Goal: Find specific page/section: Find specific page/section

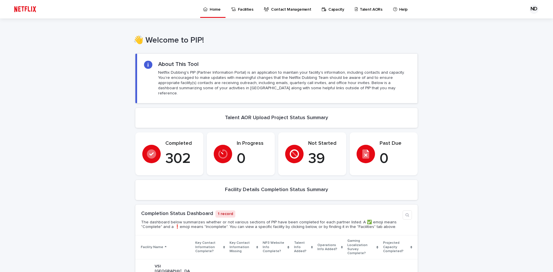
click at [360, 12] on p "Talent AORs" at bounding box center [371, 6] width 23 height 12
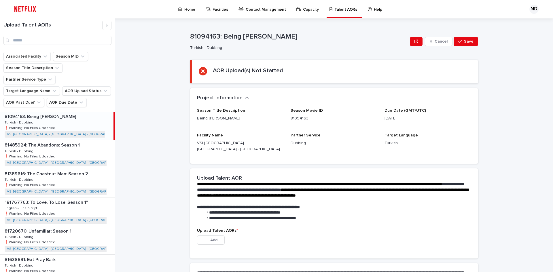
scroll to position [73, 0]
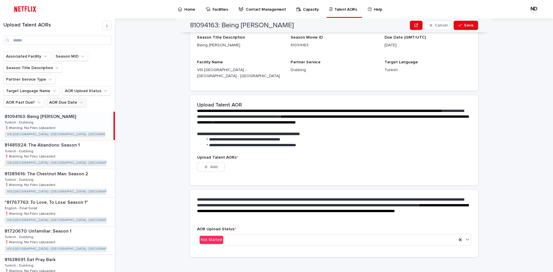
click at [54, 98] on button "AOR Due Date" at bounding box center [67, 102] width 40 height 9
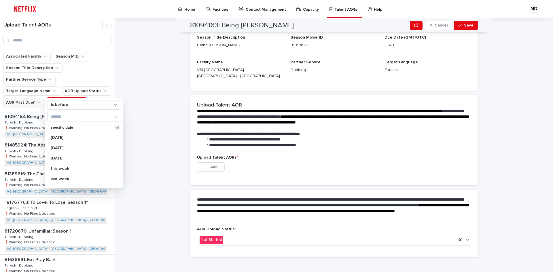
click at [40, 100] on icon "AOR Past Due?" at bounding box center [39, 103] width 6 height 6
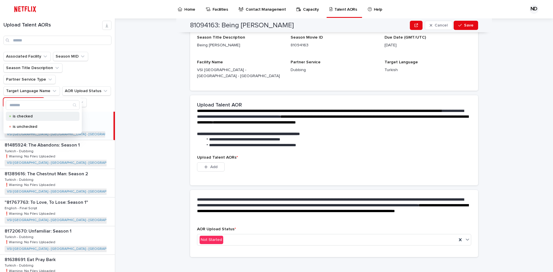
click at [28, 112] on div "is checked" at bounding box center [43, 116] width 74 height 9
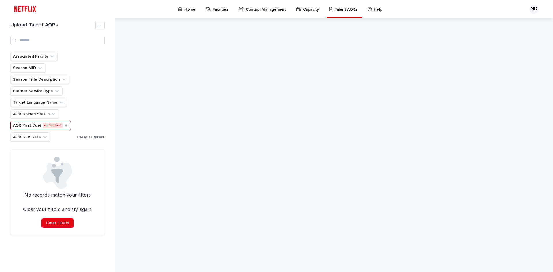
click at [64, 124] on icon "AOR Past Due?" at bounding box center [66, 125] width 5 height 5
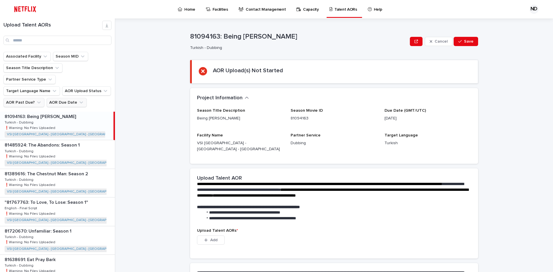
click at [69, 98] on button "AOR Due Date" at bounding box center [67, 102] width 40 height 9
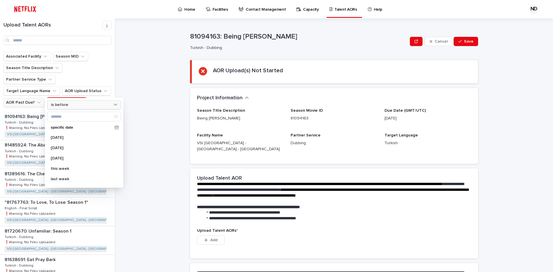
click at [68, 106] on div "is before" at bounding box center [81, 105] width 64 height 6
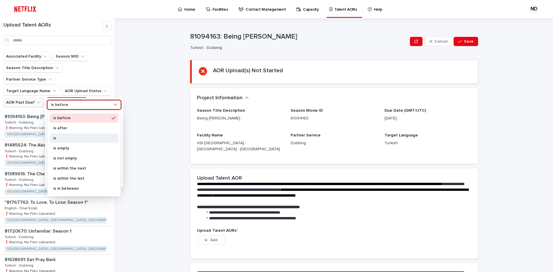
click at [75, 135] on div "is" at bounding box center [84, 138] width 69 height 9
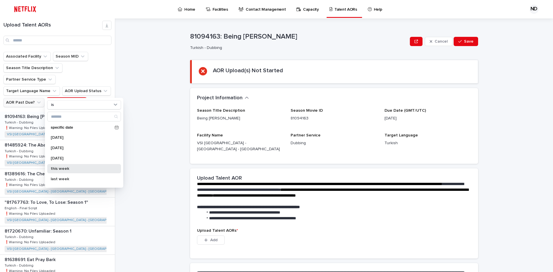
click at [74, 167] on p "this week" at bounding box center [81, 169] width 61 height 4
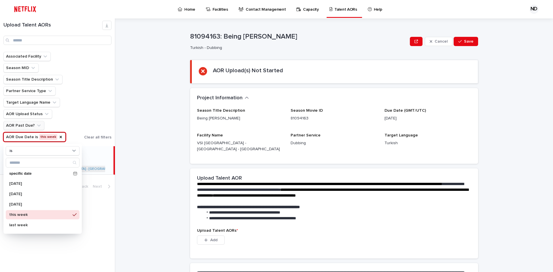
click at [137, 95] on div "**********" at bounding box center [337, 145] width 431 height 254
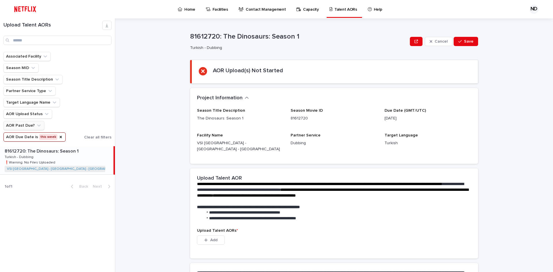
click at [88, 156] on div "81612720: The Dinosaurs: Season 1 81612720: The Dinosaurs: Season 1 Turkish - D…" at bounding box center [57, 160] width 114 height 28
click at [58, 138] on icon "AOR Due Date" at bounding box center [60, 137] width 5 height 5
